Goal: Task Accomplishment & Management: Manage account settings

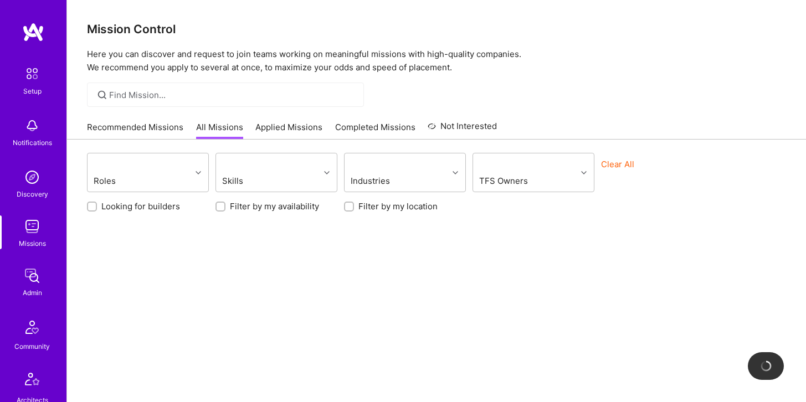
click at [32, 228] on img at bounding box center [32, 226] width 22 height 22
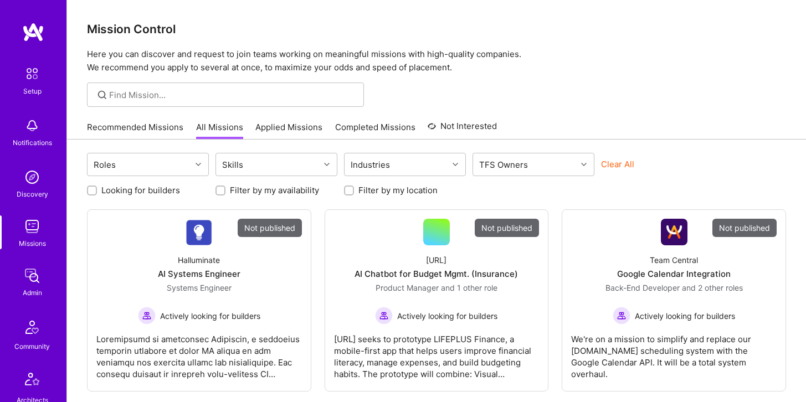
click at [228, 87] on div at bounding box center [225, 95] width 277 height 24
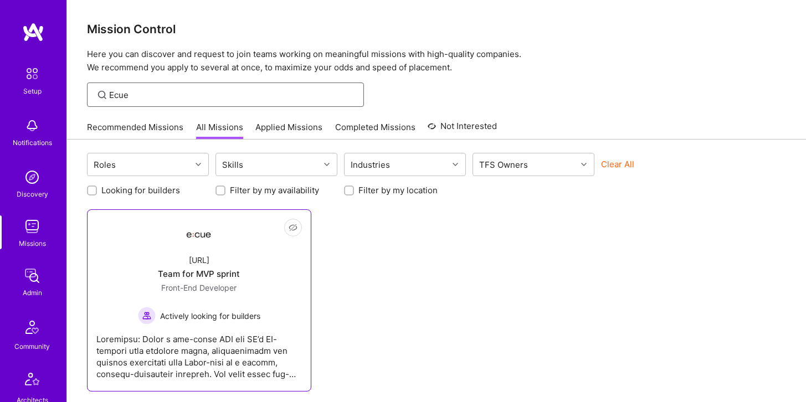
type input "Ecue"
click at [229, 268] on div "Team for MVP sprint" at bounding box center [199, 274] width 82 height 12
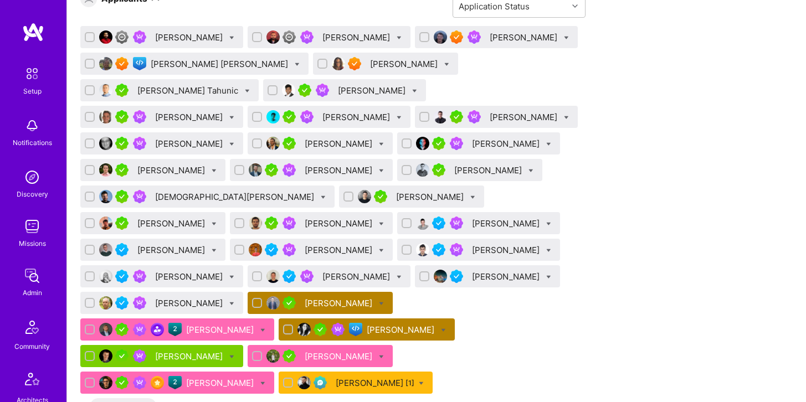
scroll to position [770, 0]
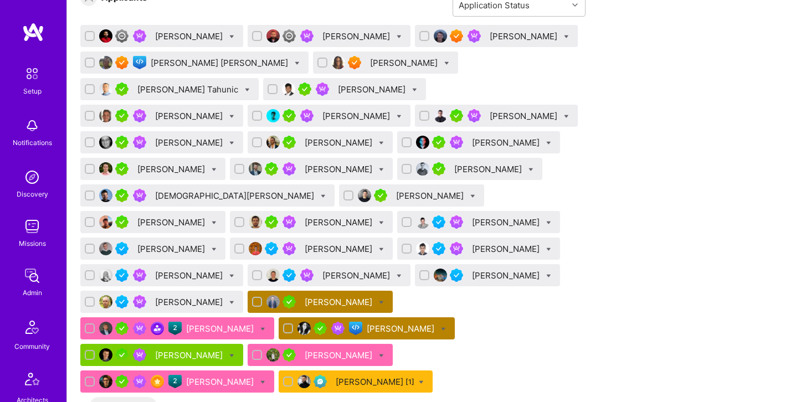
click at [375, 323] on div "[PERSON_NAME]" at bounding box center [402, 329] width 70 height 12
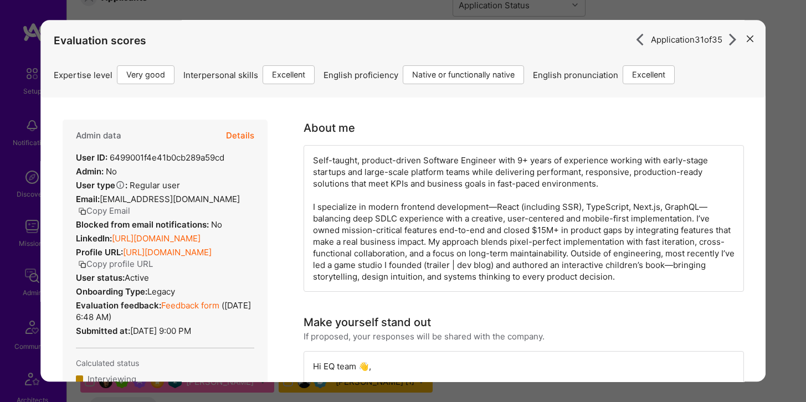
click at [248, 133] on button "Details" at bounding box center [240, 136] width 28 height 32
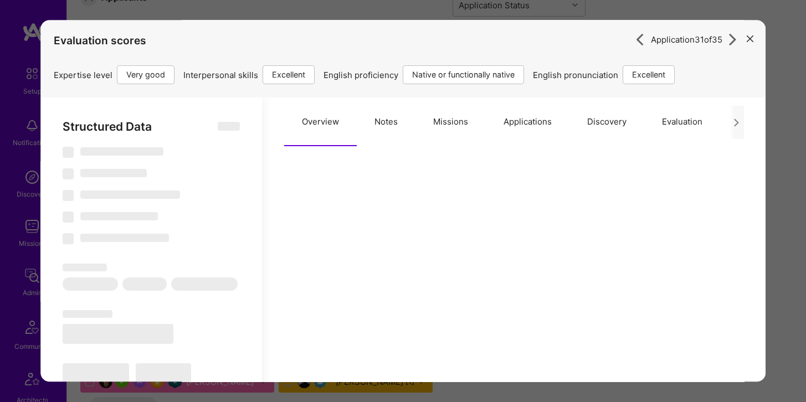
click at [505, 122] on button "Applications" at bounding box center [528, 121] width 84 height 49
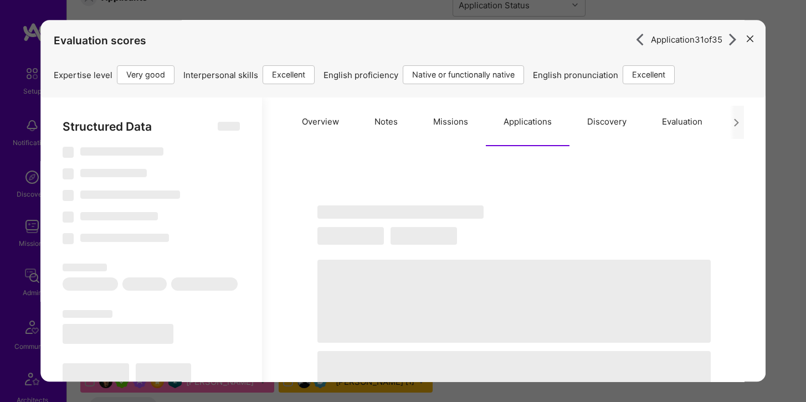
select select "Right Now"
select select "5"
select select "7"
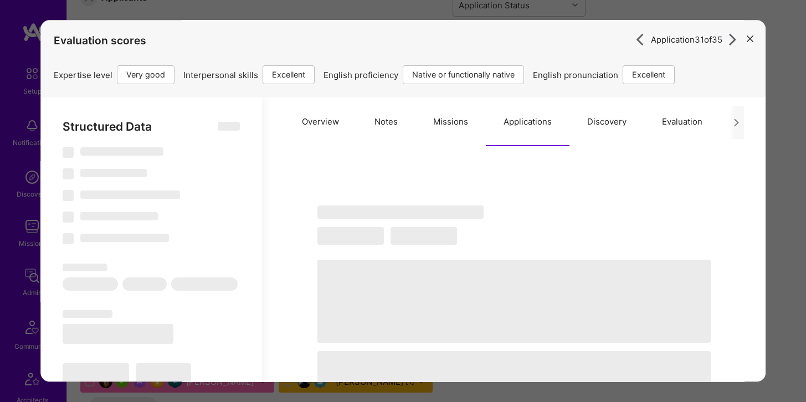
select select "US"
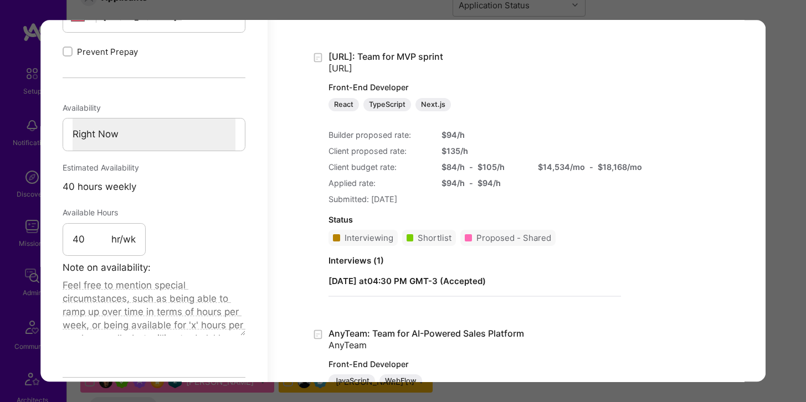
scroll to position [600, 0]
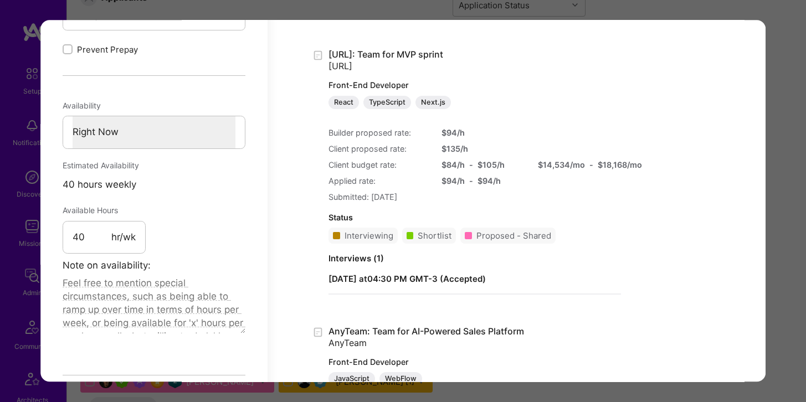
click at [109, 6] on div "Application 31 of 35 Evaluation scores Expertise level Very good Interpersonal …" at bounding box center [403, 201] width 806 height 402
